Goal: Task Accomplishment & Management: Use online tool/utility

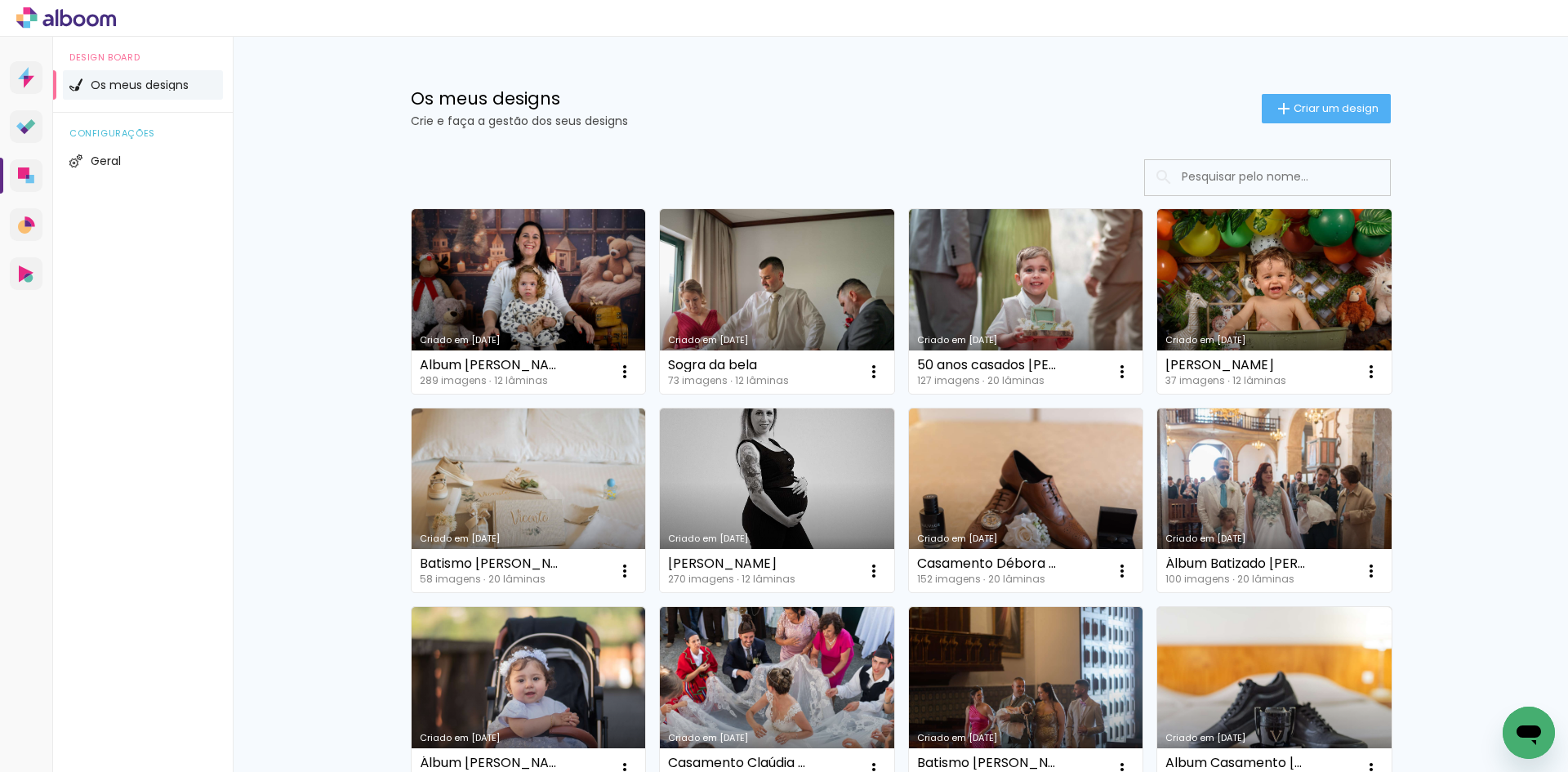
click at [1219, 175] on input at bounding box center [1290, 177] width 232 height 33
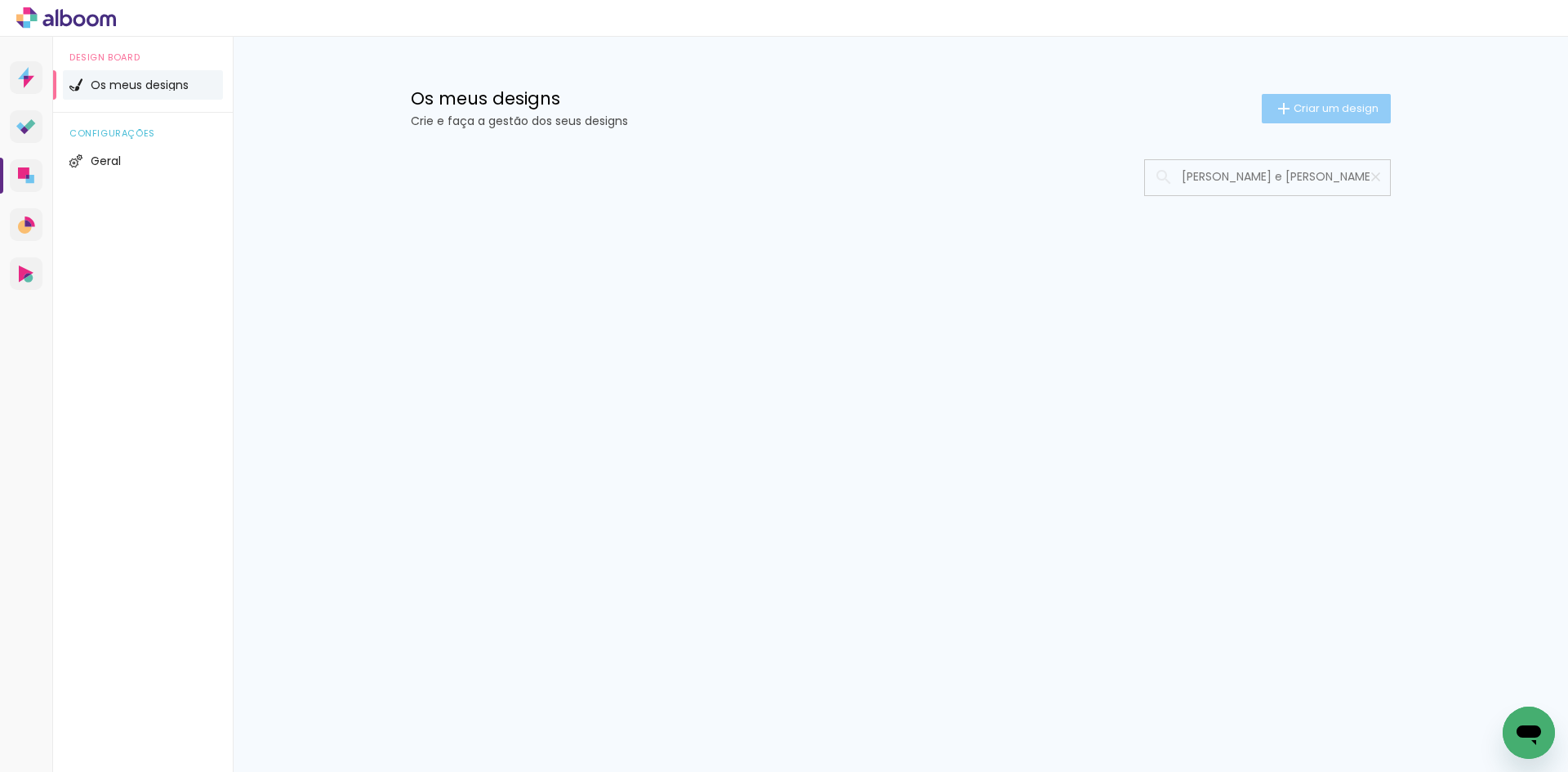
type input "[PERSON_NAME] e [PERSON_NAME]"
type paper-input "[PERSON_NAME] e [PERSON_NAME]"
click at [1323, 100] on paper-button "Criar um design" at bounding box center [1326, 109] width 129 height 30
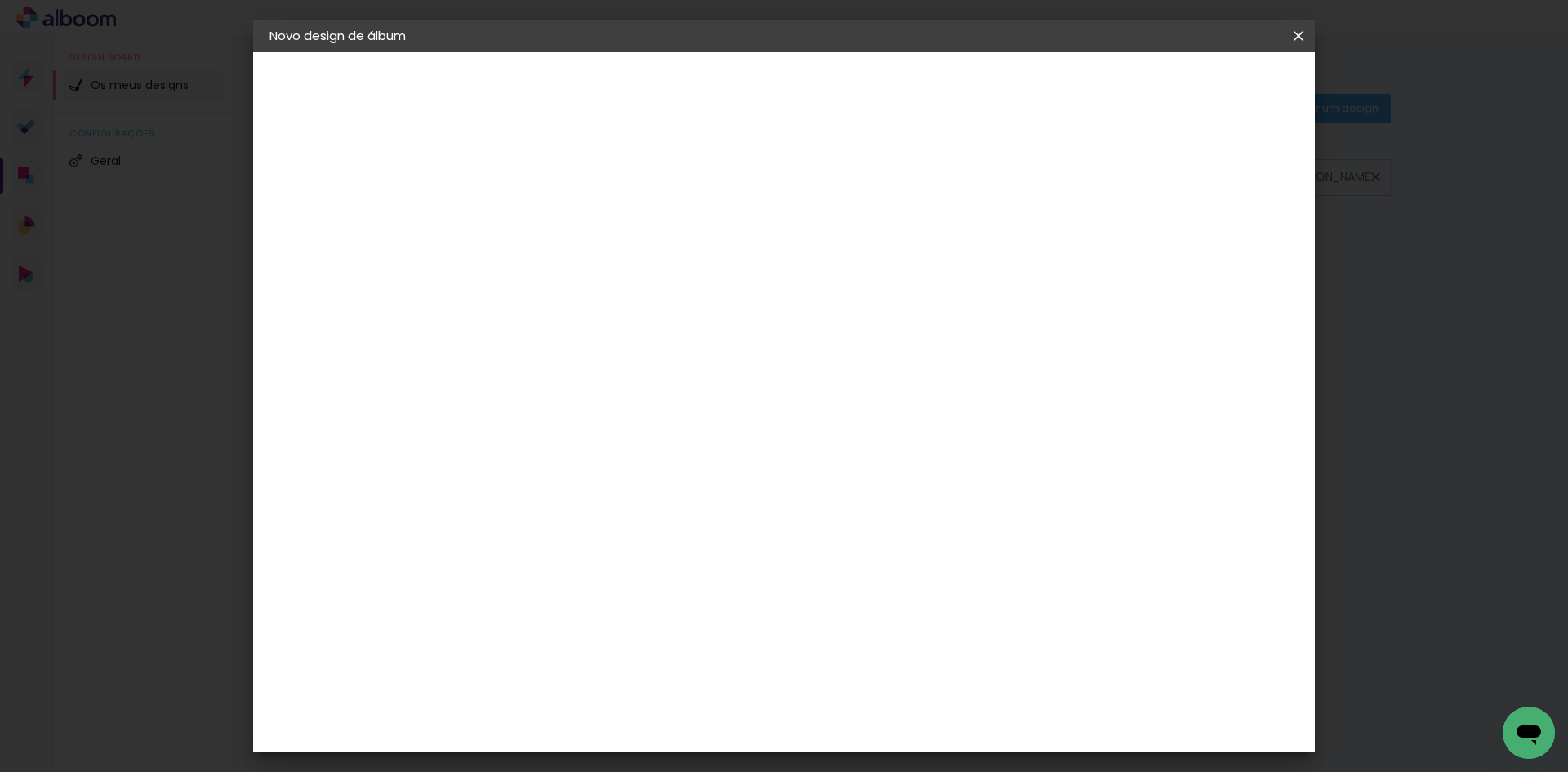
click at [536, 223] on input at bounding box center [536, 219] width 0 height 25
click at [0, 0] on iron-icon at bounding box center [0, 0] width 0 height 0
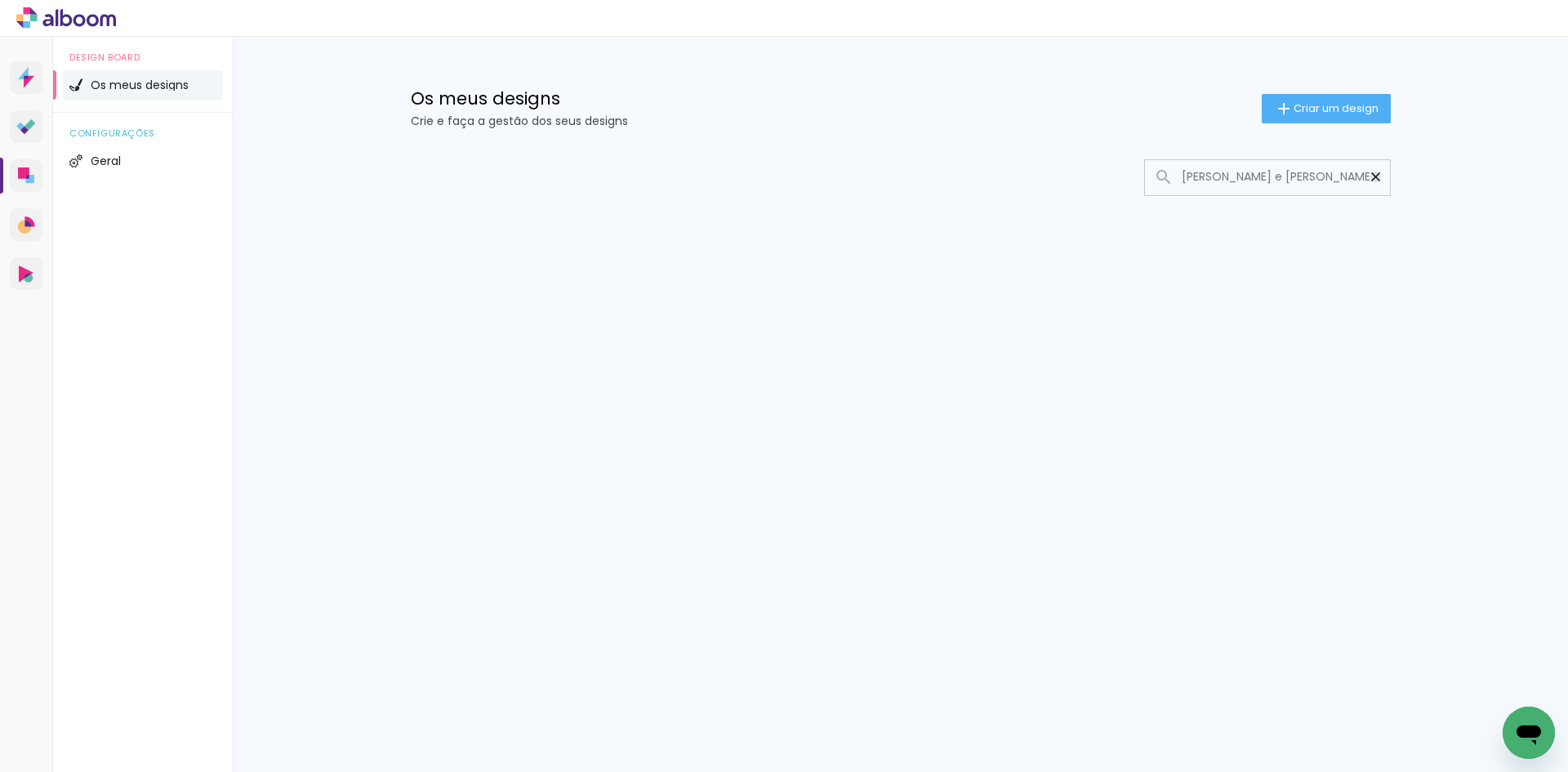
click at [1376, 181] on iron-icon at bounding box center [1375, 176] width 16 height 16
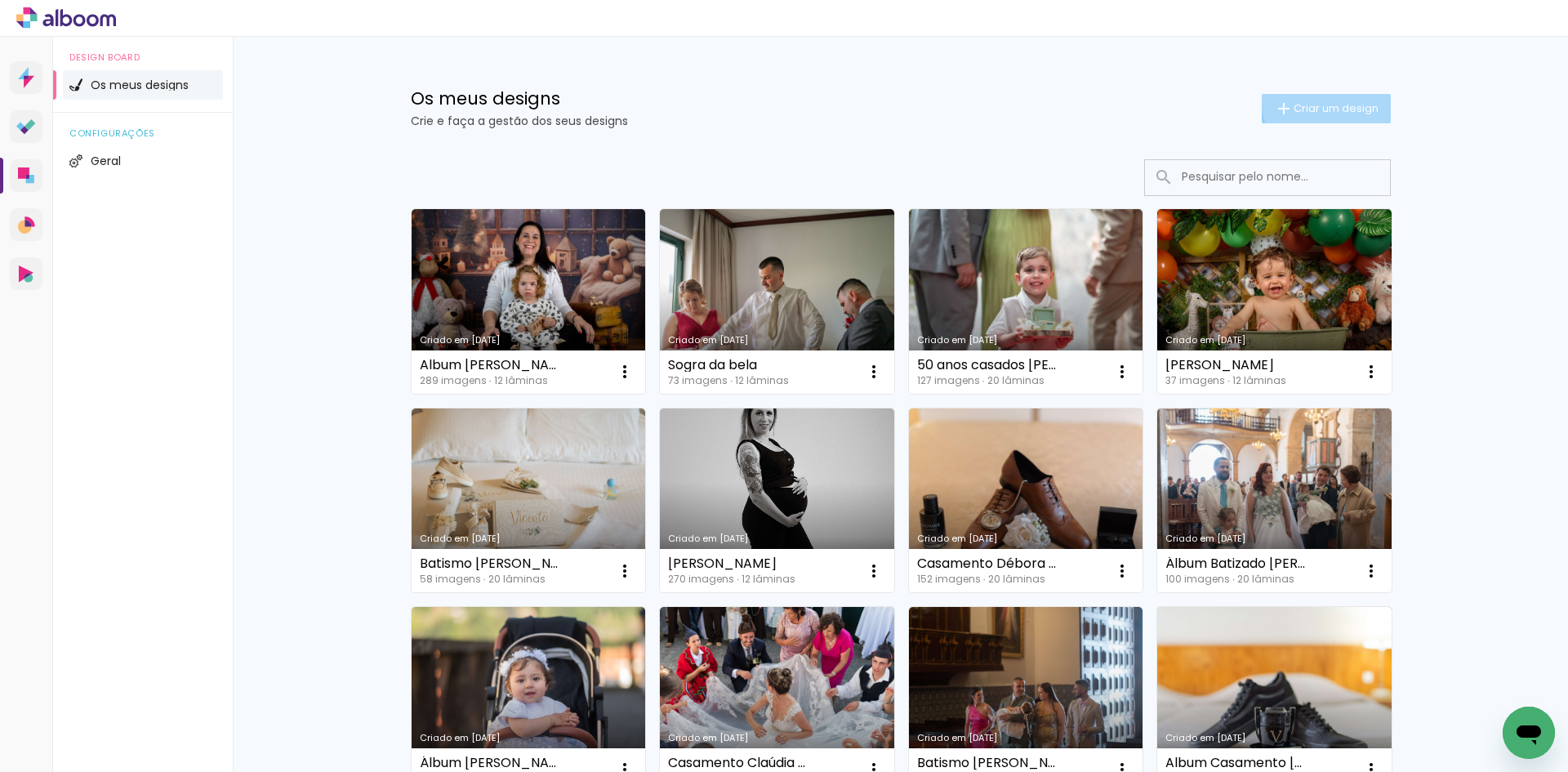
click at [1325, 101] on paper-button "Criar um design" at bounding box center [1326, 109] width 129 height 30
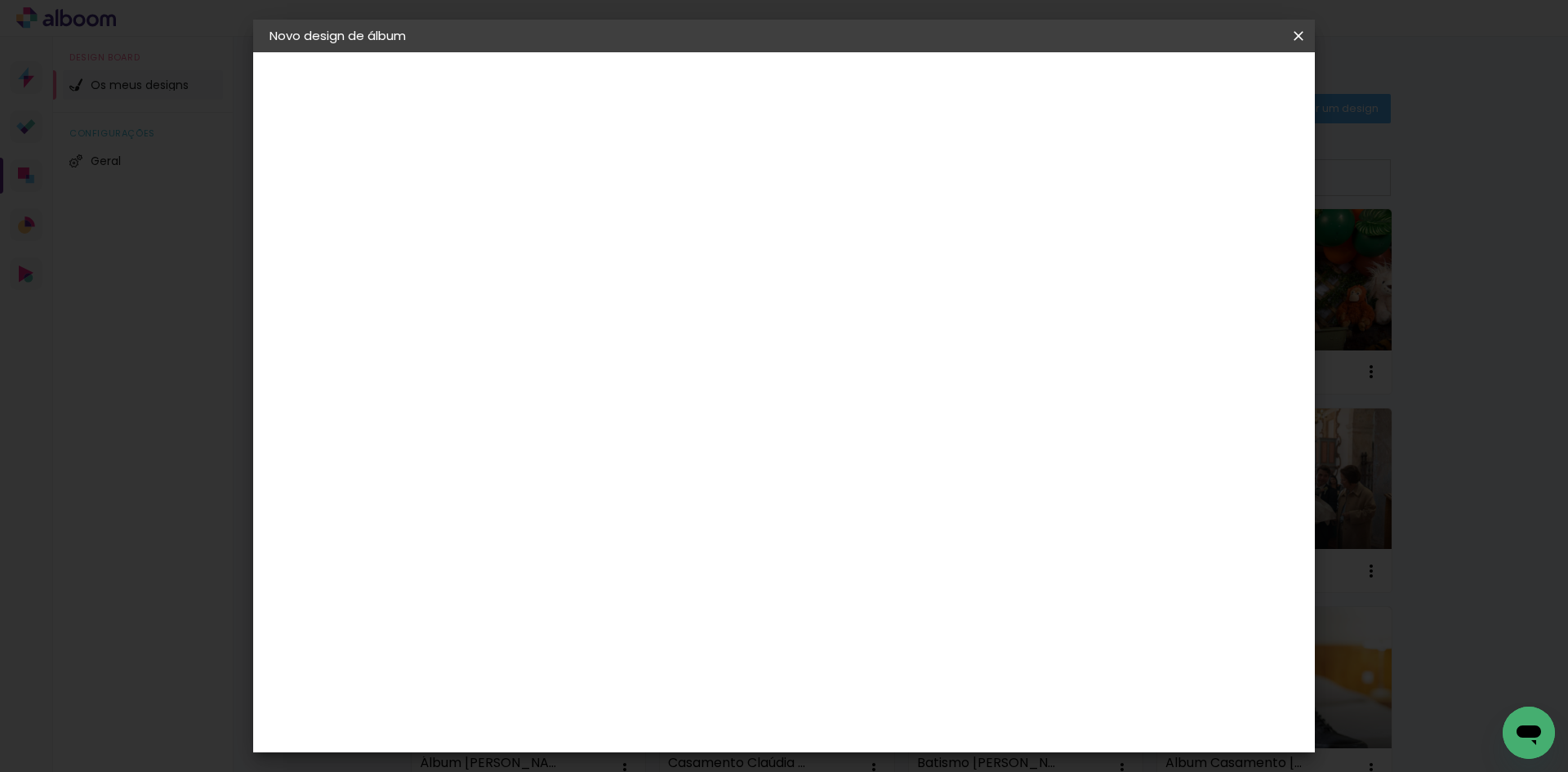
click at [536, 213] on input at bounding box center [536, 219] width 0 height 25
type input "[PERSON_NAME] e [PERSON_NAME]"
type paper-input "[PERSON_NAME] e [PERSON_NAME]"
click at [0, 0] on slot "Avançar" at bounding box center [0, 0] width 0 height 0
click at [775, 246] on paper-item "Tamanho Livre" at bounding box center [714, 252] width 124 height 42
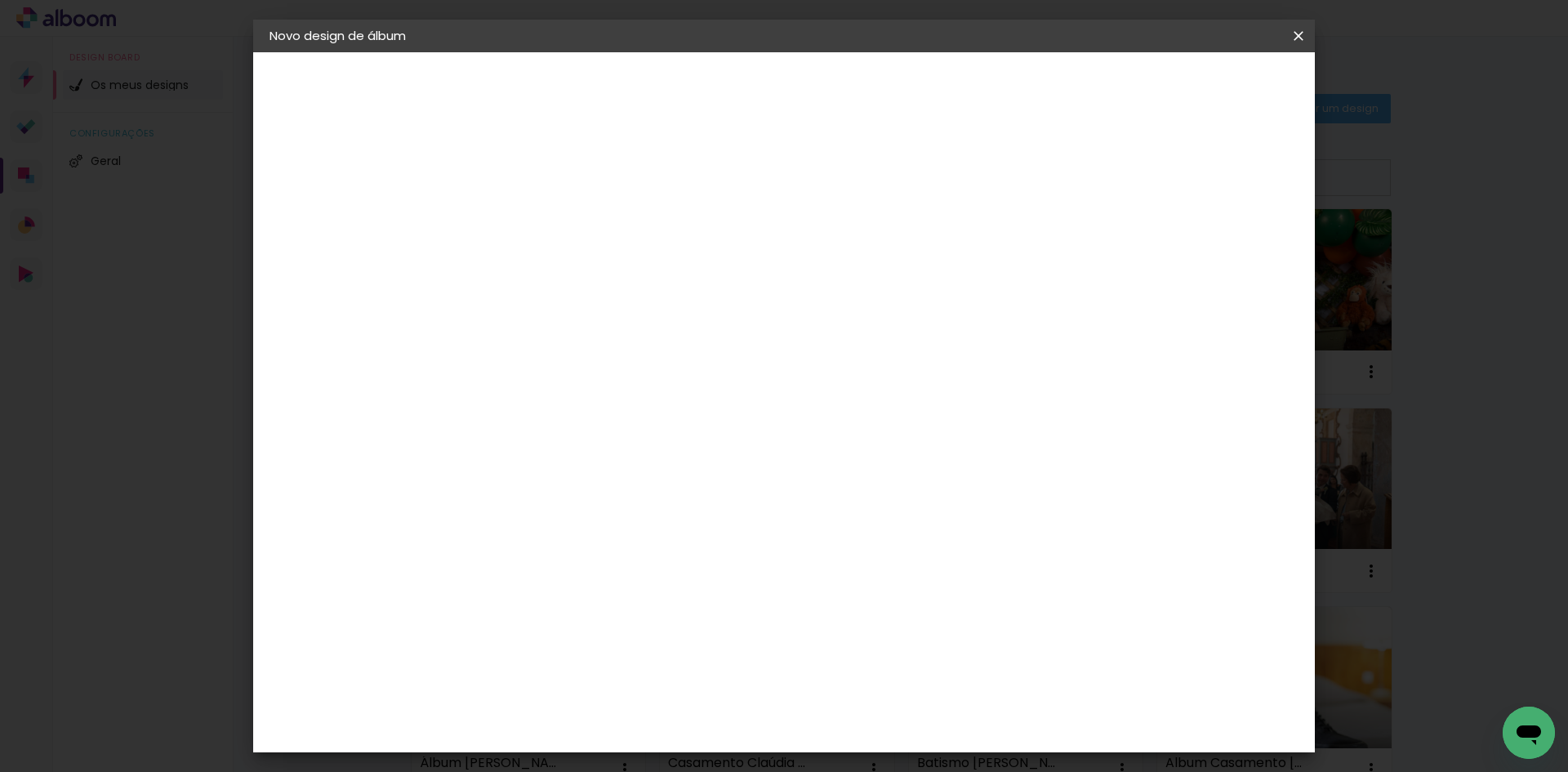
click at [775, 98] on paper-button "Avançar" at bounding box center [736, 87] width 80 height 28
click at [882, 680] on input "60" at bounding box center [875, 681] width 42 height 25
type input "80"
type paper-input "80"
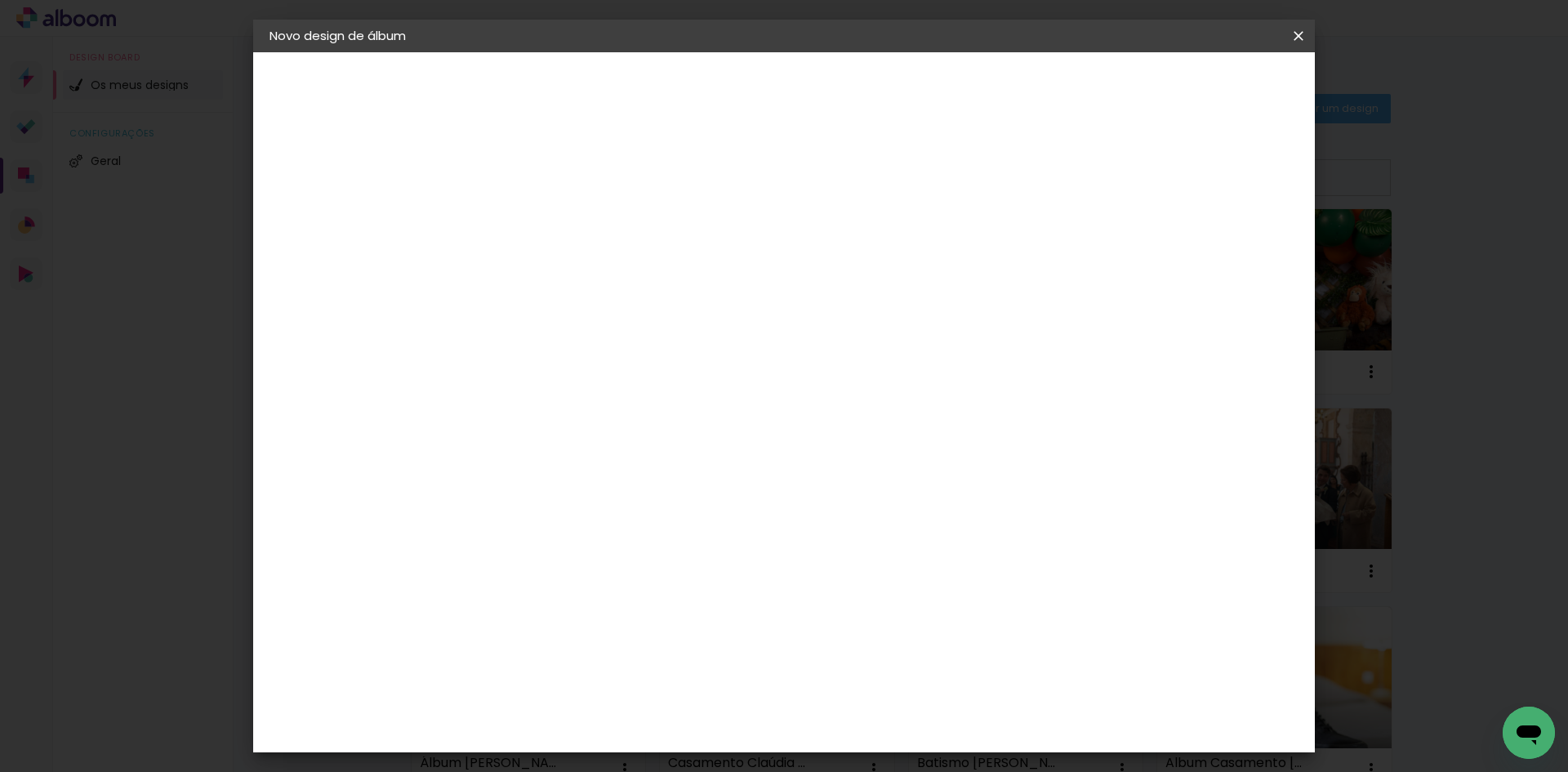
click at [1197, 86] on span "Iniciar design" at bounding box center [1159, 87] width 75 height 11
